Goal: Task Accomplishment & Management: Complete application form

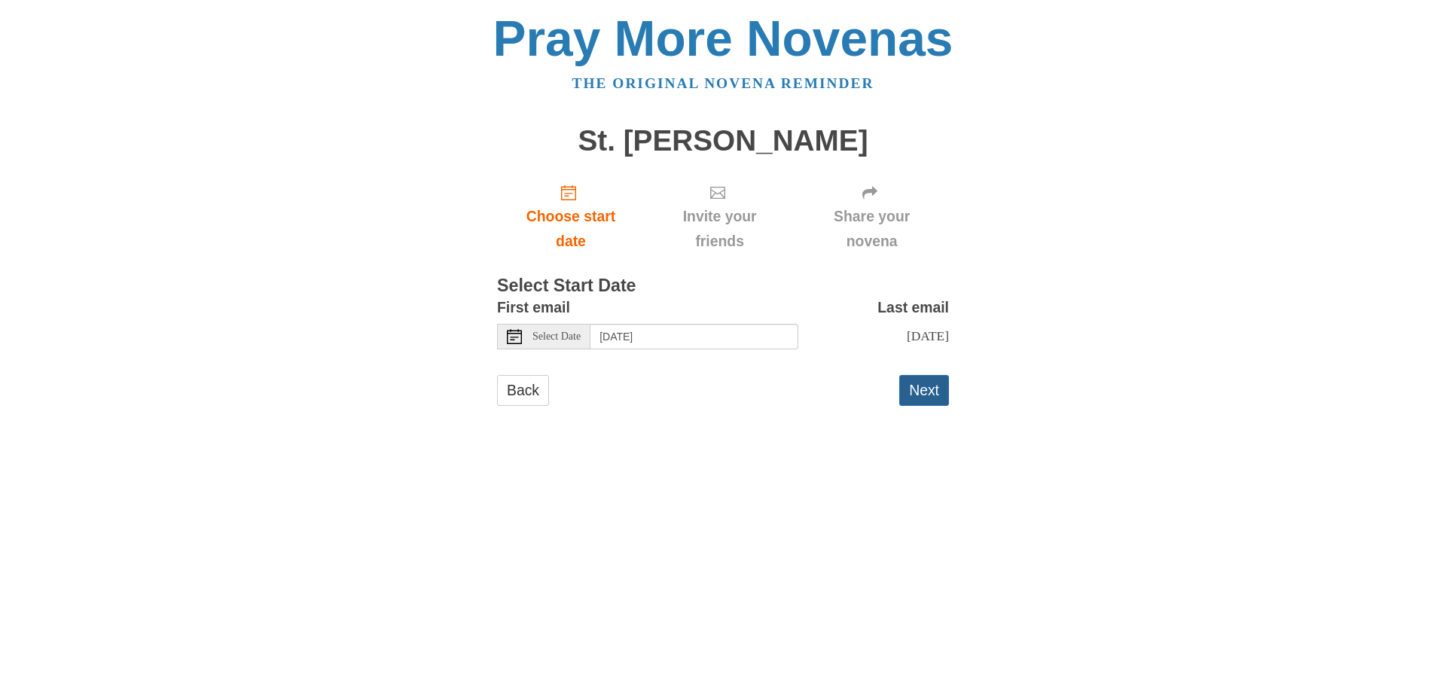
click at [914, 391] on button "Next" at bounding box center [924, 390] width 50 height 31
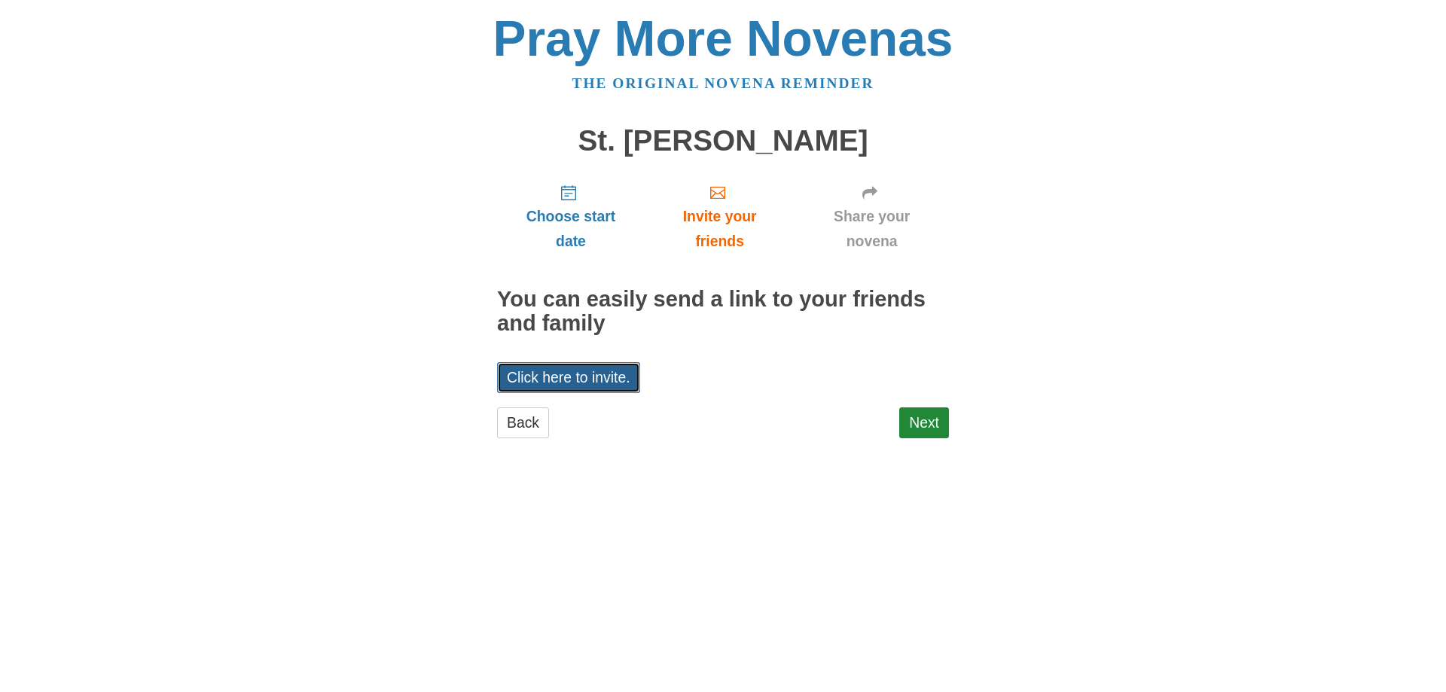
click at [587, 379] on link "Click here to invite." at bounding box center [568, 377] width 143 height 31
click at [910, 413] on link "Next" at bounding box center [924, 422] width 50 height 31
